Goal: Task Accomplishment & Management: Manage account settings

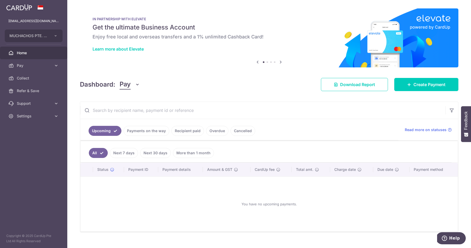
click at [239, 128] on link "Cancelled" at bounding box center [243, 131] width 25 height 10
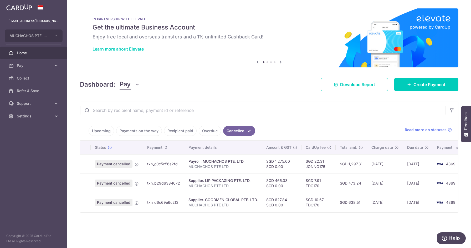
scroll to position [0, 12]
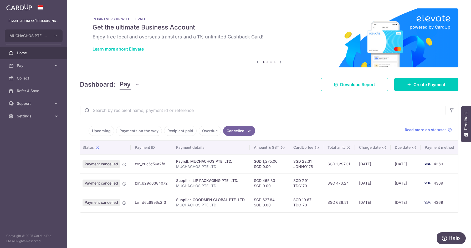
click at [133, 130] on link "Payments on the way" at bounding box center [139, 131] width 46 height 10
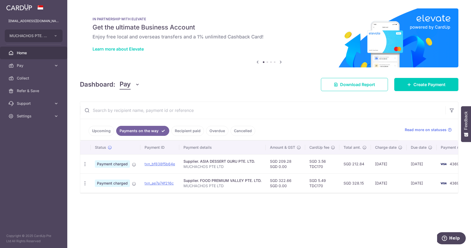
click at [189, 130] on link "Recipient paid" at bounding box center [187, 131] width 33 height 10
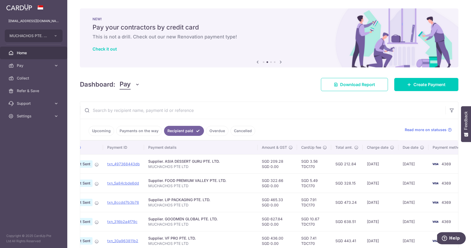
scroll to position [0, 40]
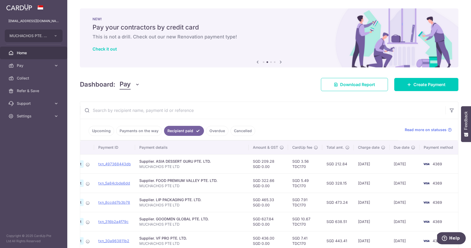
click at [142, 131] on link "Payments on the way" at bounding box center [139, 131] width 46 height 10
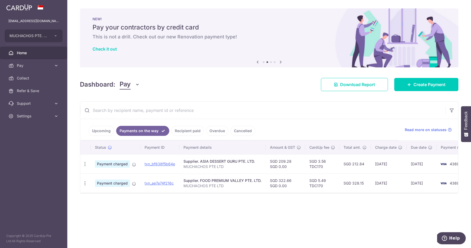
click at [183, 131] on link "Recipient paid" at bounding box center [187, 131] width 33 height 10
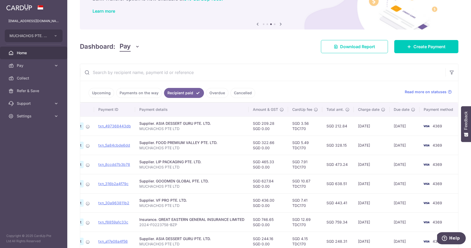
scroll to position [0, 0]
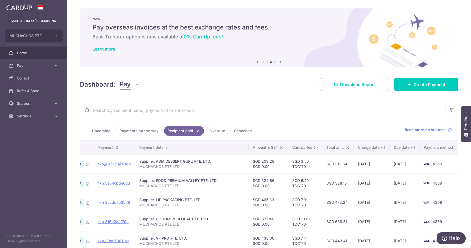
click at [241, 132] on link "Cancelled" at bounding box center [243, 131] width 25 height 10
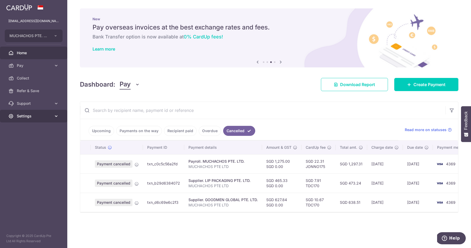
click at [34, 114] on span "Settings" at bounding box center [34, 115] width 35 height 5
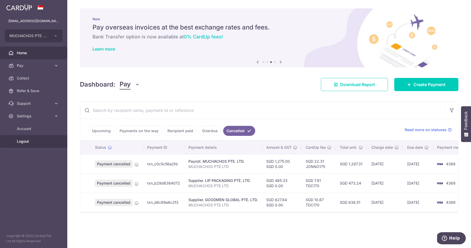
click at [27, 144] on link "Logout" at bounding box center [33, 141] width 67 height 13
